Goal: Check status: Verify the current state of an ongoing process or item

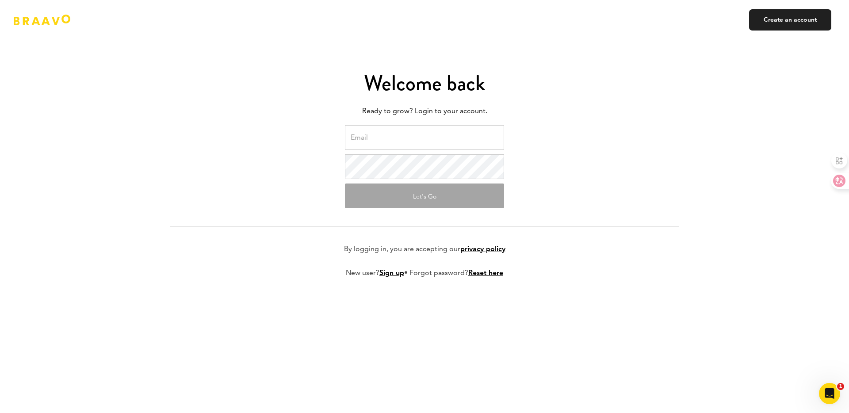
type input "[EMAIL_ADDRESS][DOMAIN_NAME]"
click at [397, 200] on button "Let's Go" at bounding box center [424, 196] width 159 height 25
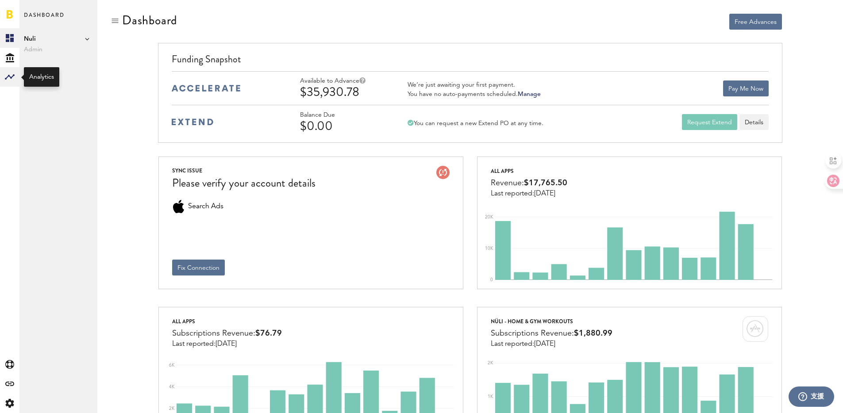
click at [6, 79] on icon at bounding box center [10, 76] width 10 height 5
click at [49, 36] on link "Monetization" at bounding box center [58, 37] width 78 height 19
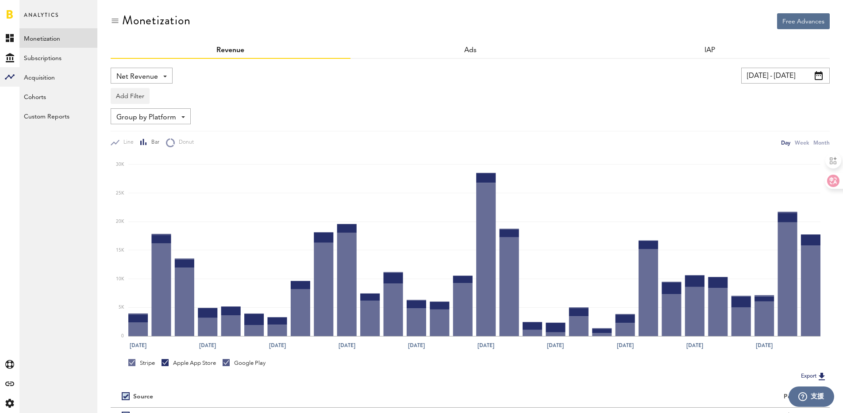
click at [768, 68] on input "08/30/25 - 09/29/25" at bounding box center [785, 76] width 88 height 16
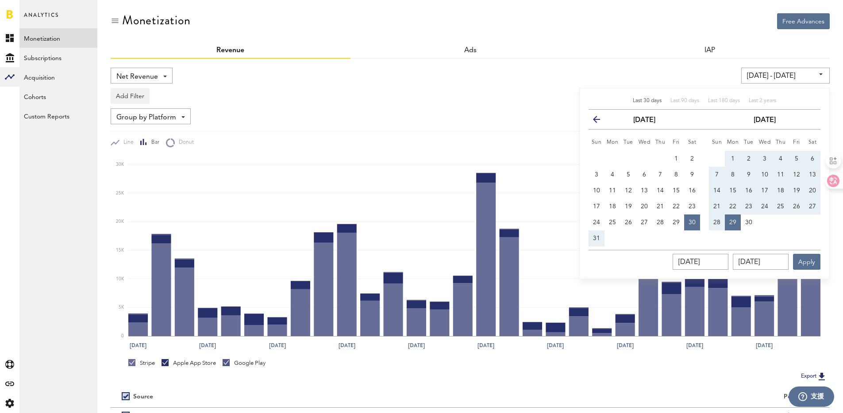
click at [718, 203] on button "21" at bounding box center [717, 207] width 16 height 16
type input "09/21/25 - 09/21/25"
type input "09/21/2025"
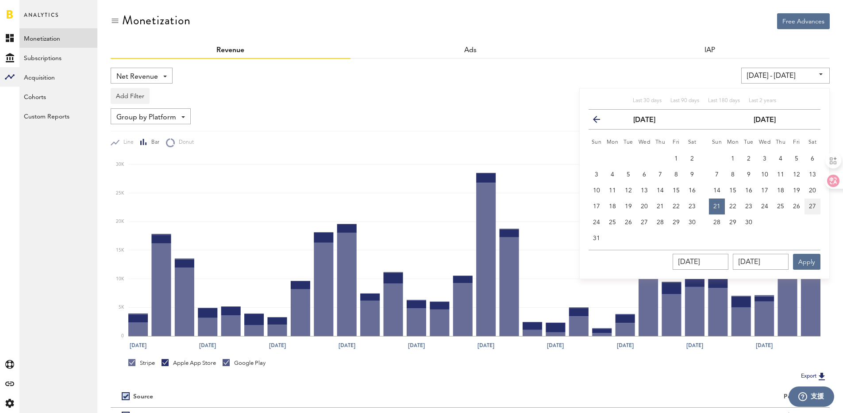
click at [812, 203] on span "27" at bounding box center [812, 206] width 7 height 6
type input "09/21/25 - 09/27/25"
type input "09/27/2025"
click at [809, 265] on button "Apply" at bounding box center [806, 262] width 27 height 16
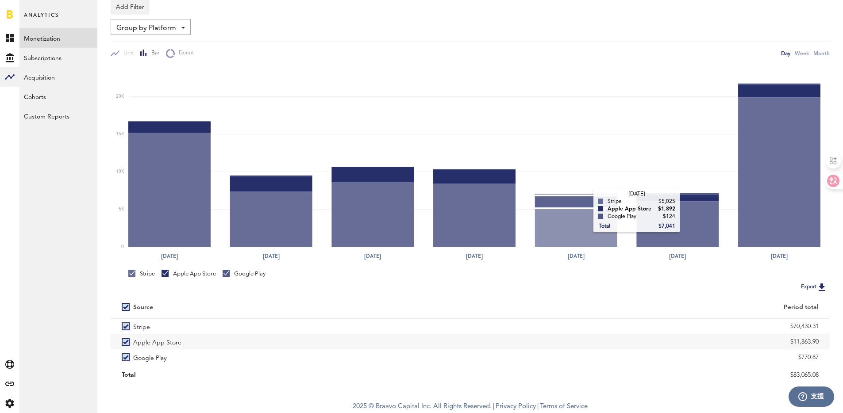
scroll to position [90, 0]
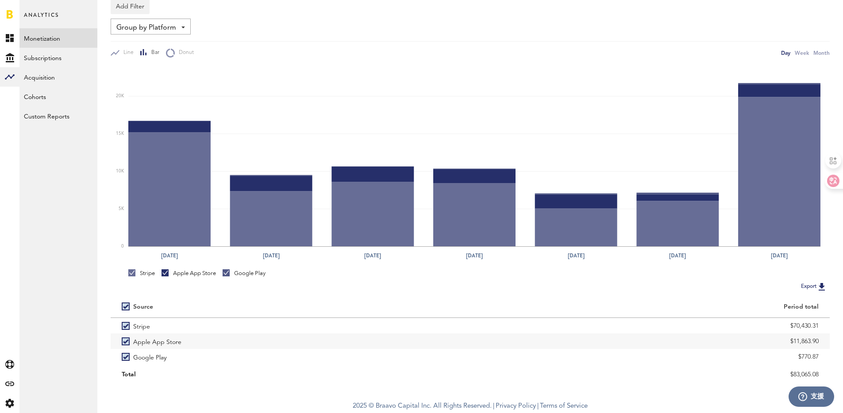
drag, startPoint x: 792, startPoint y: 343, endPoint x: 837, endPoint y: 342, distance: 45.1
click at [837, 342] on div "Free Advances Monetization Revenue Ads IAP Net Revenue Net Revenue Gross Revenu…" at bounding box center [469, 152] width 745 height 485
copy div "11,863.90"
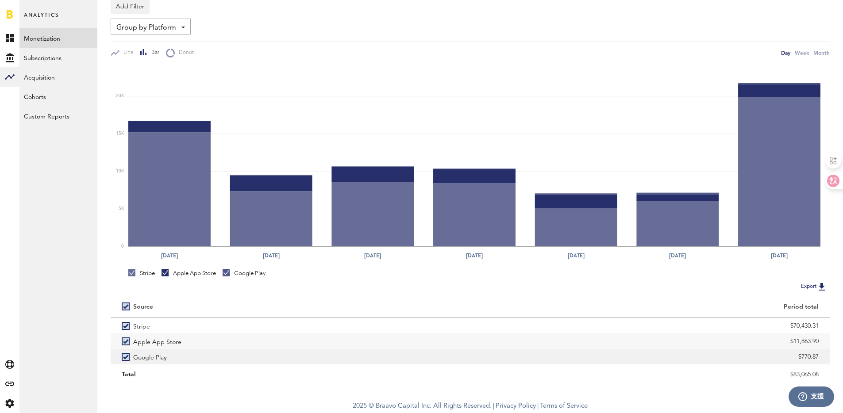
drag, startPoint x: 801, startPoint y: 356, endPoint x: 822, endPoint y: 356, distance: 21.2
click at [822, 356] on div "$770.87" at bounding box center [650, 356] width 360 height 15
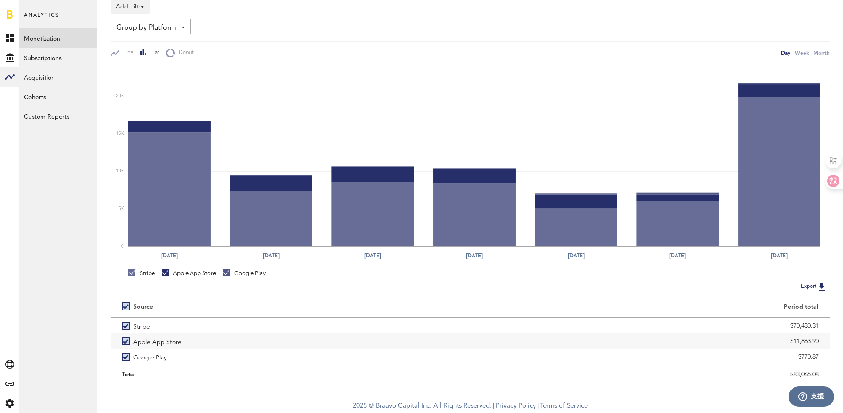
copy div "770.87"
drag, startPoint x: 793, startPoint y: 342, endPoint x: 822, endPoint y: 341, distance: 29.2
click at [822, 341] on div "$11,863.90" at bounding box center [650, 341] width 360 height 15
copy div "11,863.90"
